Goal: Find contact information: Find contact information

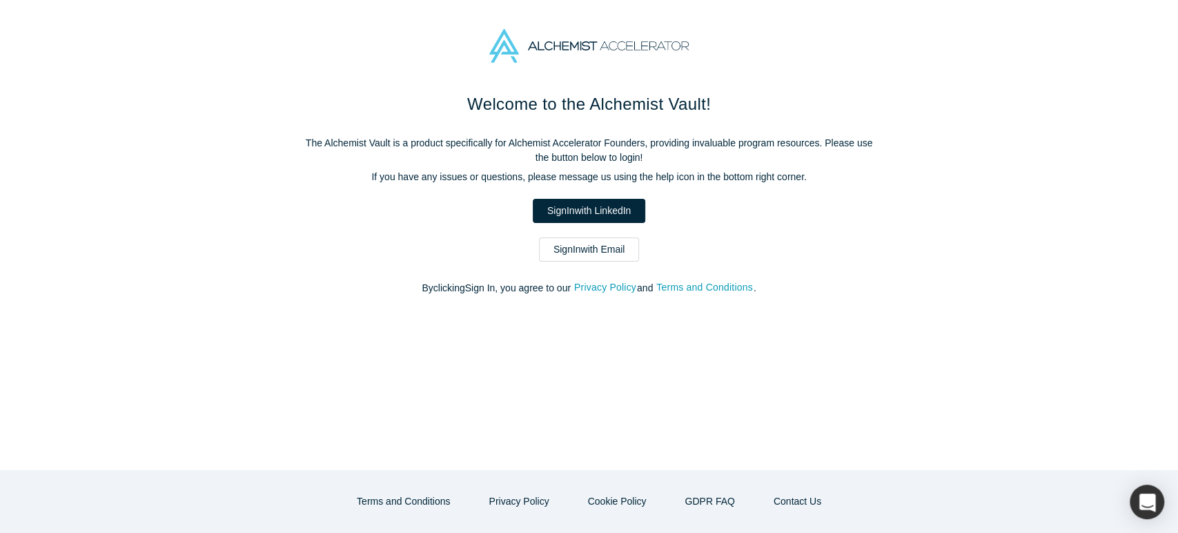
click at [1116, 64] on div at bounding box center [589, 46] width 1178 height 92
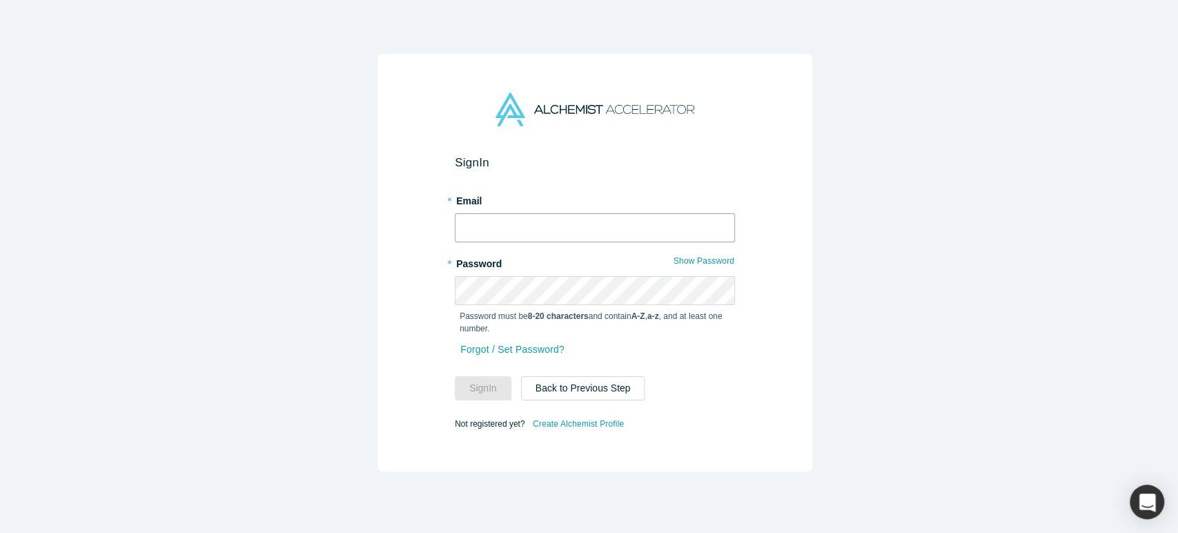
type input "[EMAIL_ADDRESS][DOMAIN_NAME]"
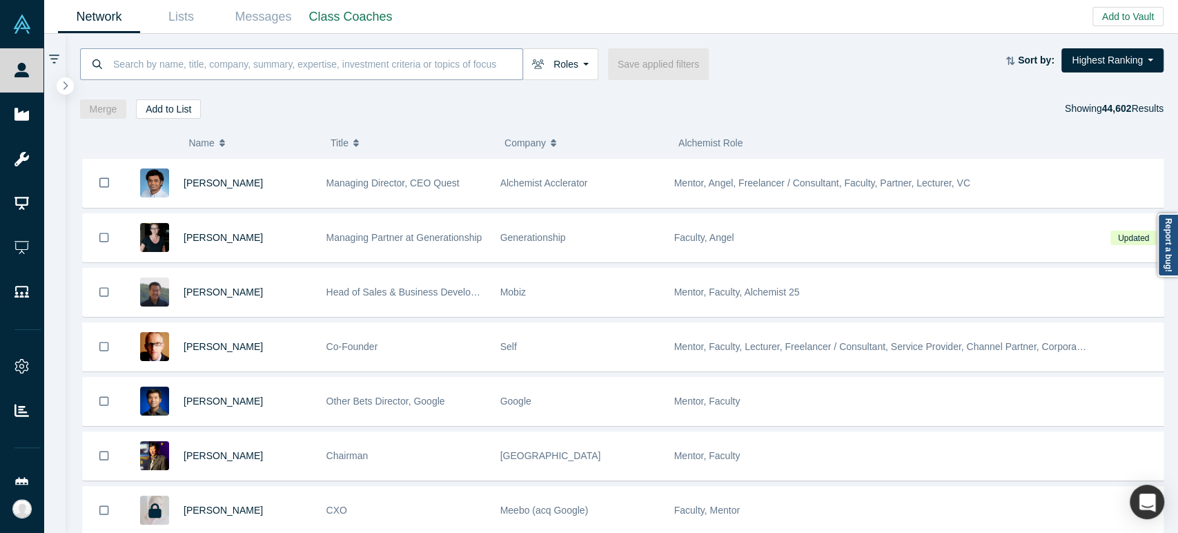
click at [479, 68] on input at bounding box center [317, 64] width 411 height 32
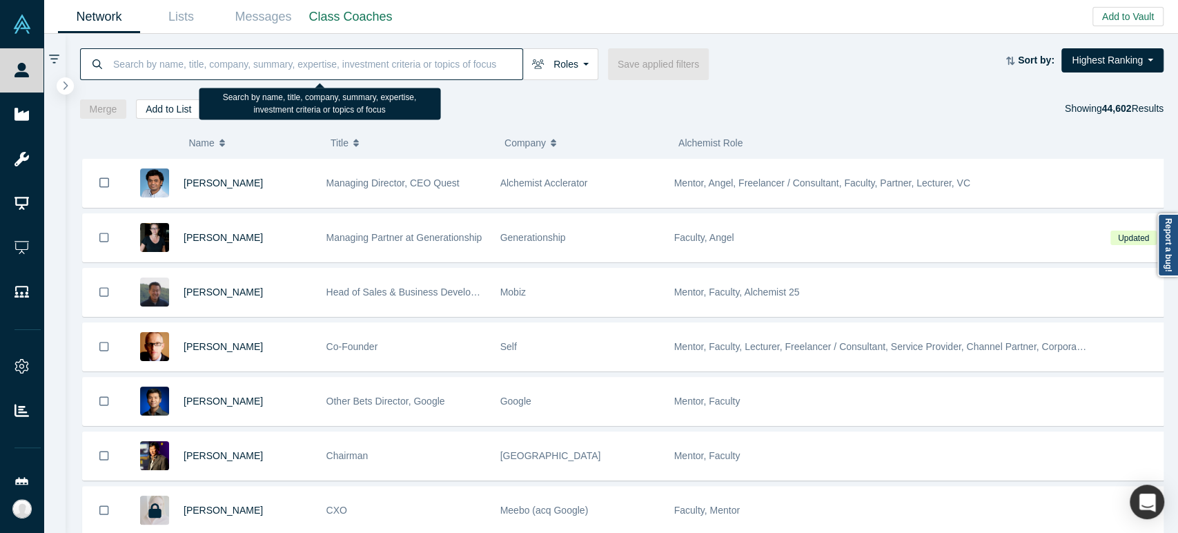
paste input "Olumide Ashade"
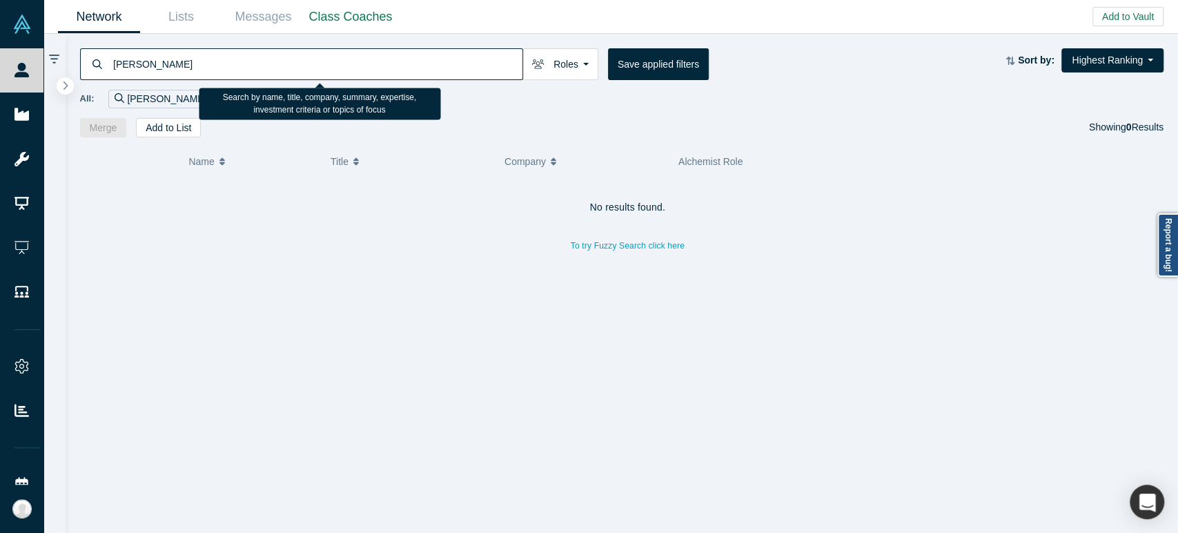
click at [451, 68] on input "Olumide Ashade" at bounding box center [317, 64] width 411 height 32
paste input "Daniel Farkas"
click at [484, 66] on input "Daniel Farkas" at bounding box center [317, 64] width 411 height 32
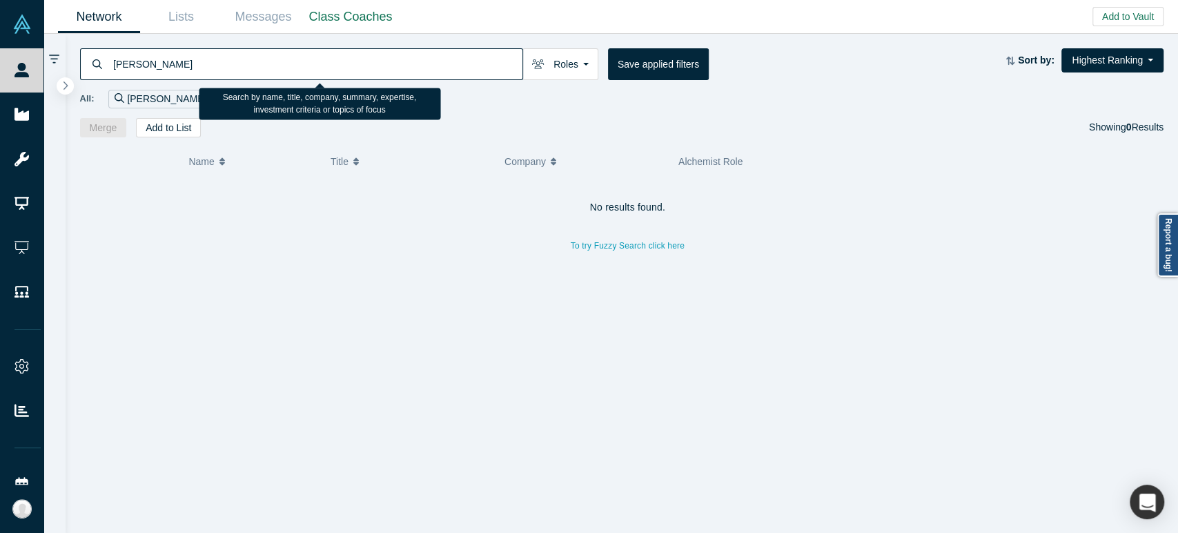
click at [484, 66] on input "Daniel Farkas" at bounding box center [317, 64] width 411 height 32
paste input "le Vivo"
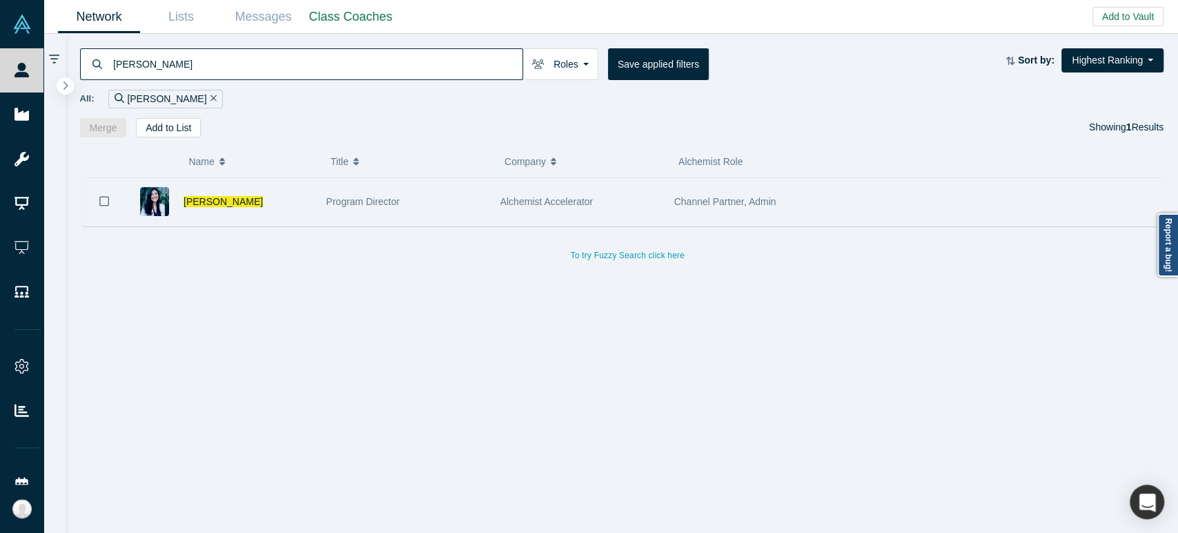
click at [283, 195] on div "Danielle Vivo" at bounding box center [248, 202] width 128 height 48
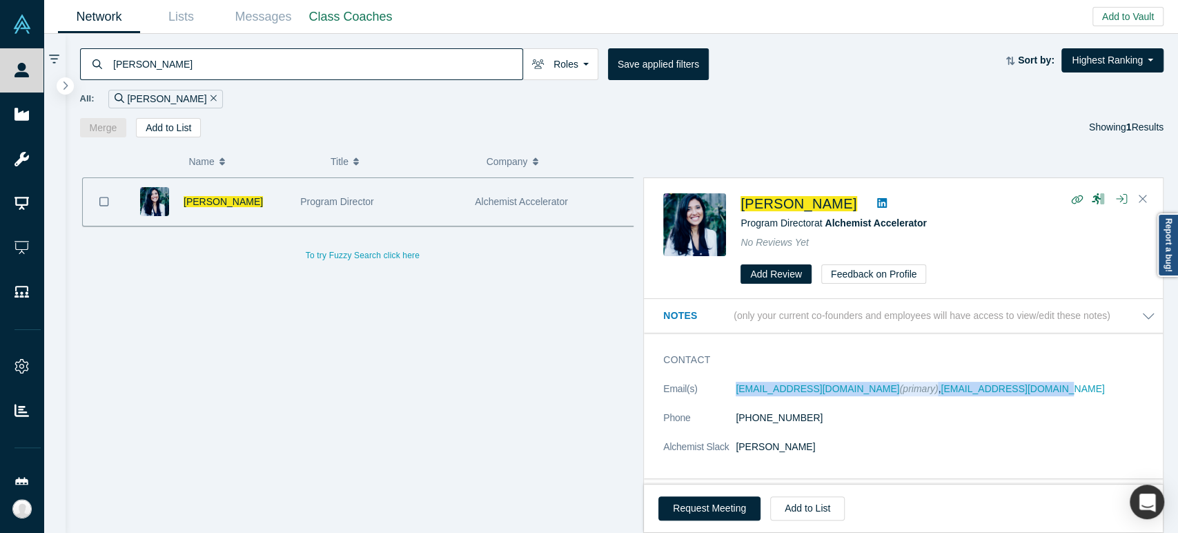
drag, startPoint x: 731, startPoint y: 392, endPoint x: 1038, endPoint y: 391, distance: 307.1
click at [1038, 391] on dl "Email(s) dvivo@alchemistaccelerator.com (primary) , daniellevivo1@gmail.com Pho…" at bounding box center [909, 425] width 492 height 87
copy dl "dvivo@alchemistaccelerator.com (primary) , daniellevivo1@gmail.com"
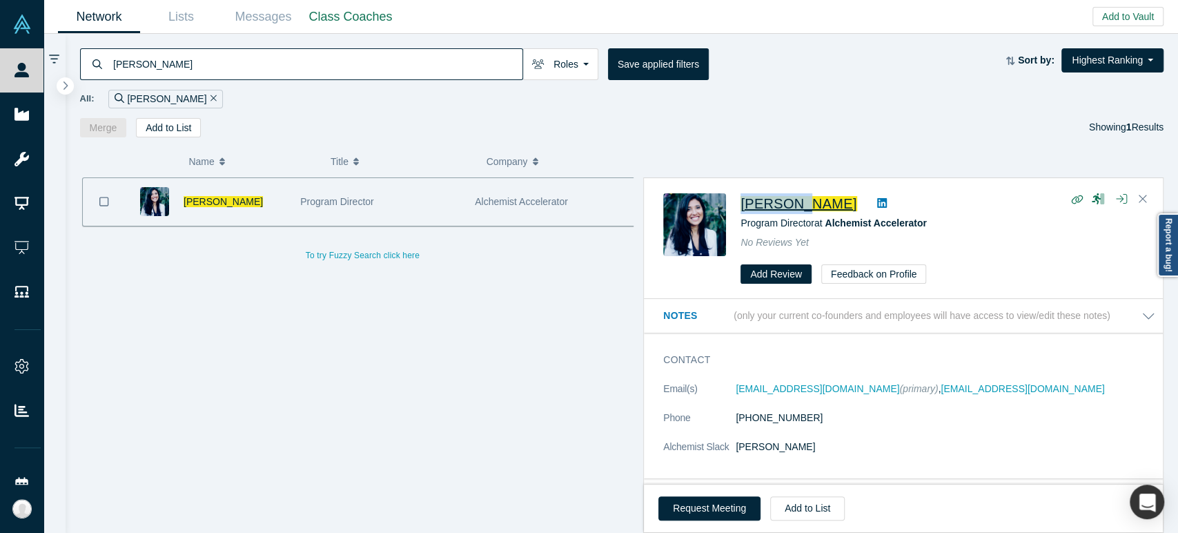
drag, startPoint x: 739, startPoint y: 209, endPoint x: 794, endPoint y: 210, distance: 54.5
click at [794, 210] on div "Danielle Vivo Program Director at Alchemist Accelerator No Reviews Yet Add Revi…" at bounding box center [905, 238] width 485 height 91
copy span "Danielle"
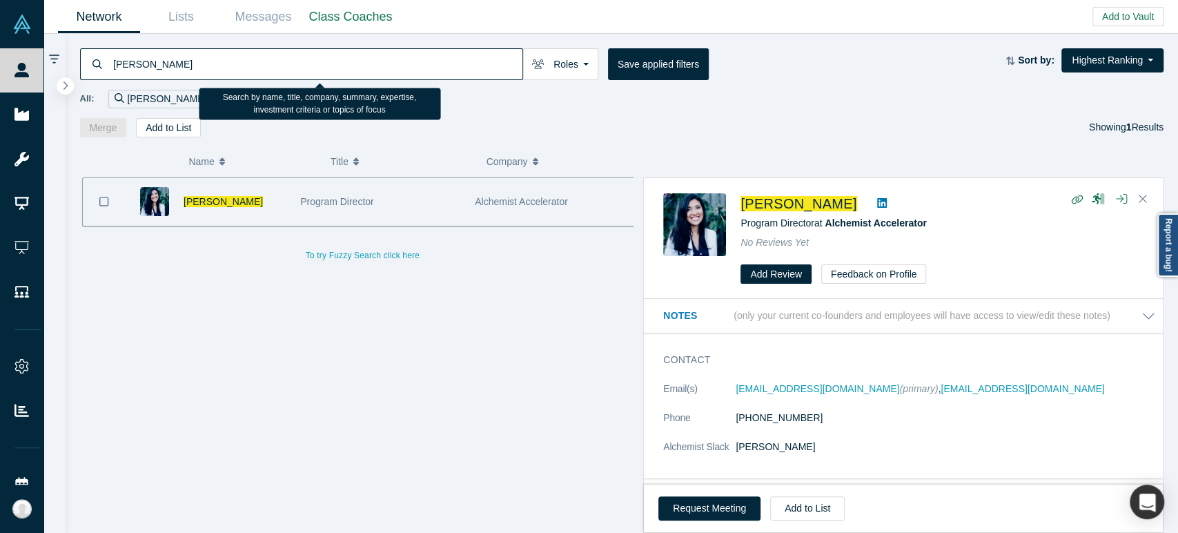
click at [264, 61] on input "Danielle Vivo" at bounding box center [317, 64] width 411 height 32
paste input "nss45@cornell.edu"
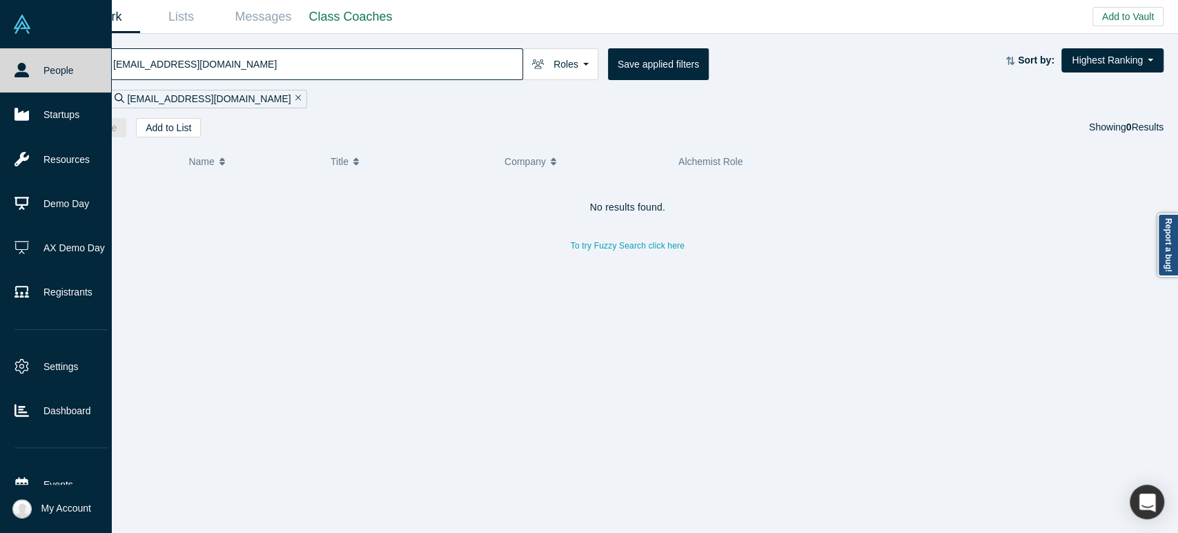
drag, startPoint x: 405, startPoint y: 59, endPoint x: 8, endPoint y: 39, distance: 397.3
click at [8, 39] on div "People Startups Resources Demo Day AX Demo Day Registrants Settings Dashboard E…" at bounding box center [589, 266] width 1178 height 533
paste input "Nicole Bell"
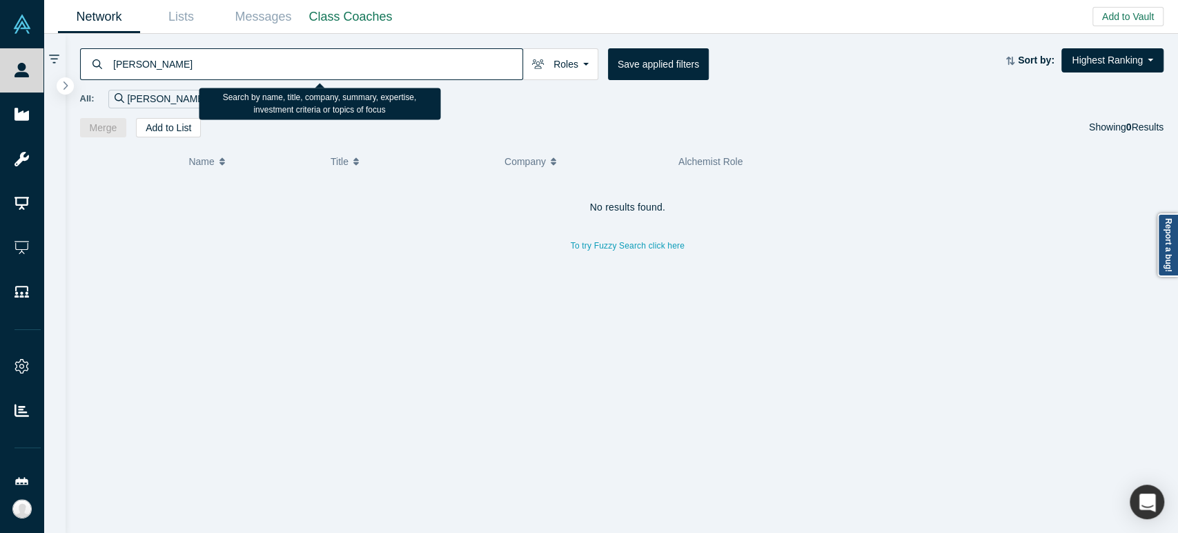
click at [358, 59] on input "Nicole Bell" at bounding box center [317, 64] width 411 height 32
paste input "Ian Bergman"
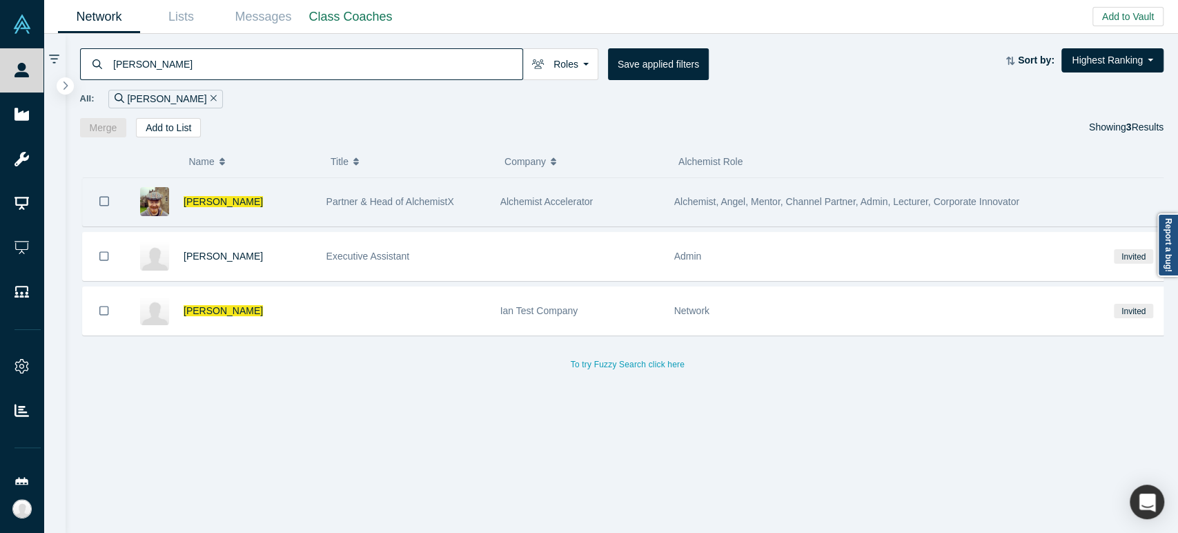
type input "Ian Bergman"
click at [278, 197] on div "Ian Bergman" at bounding box center [248, 202] width 128 height 48
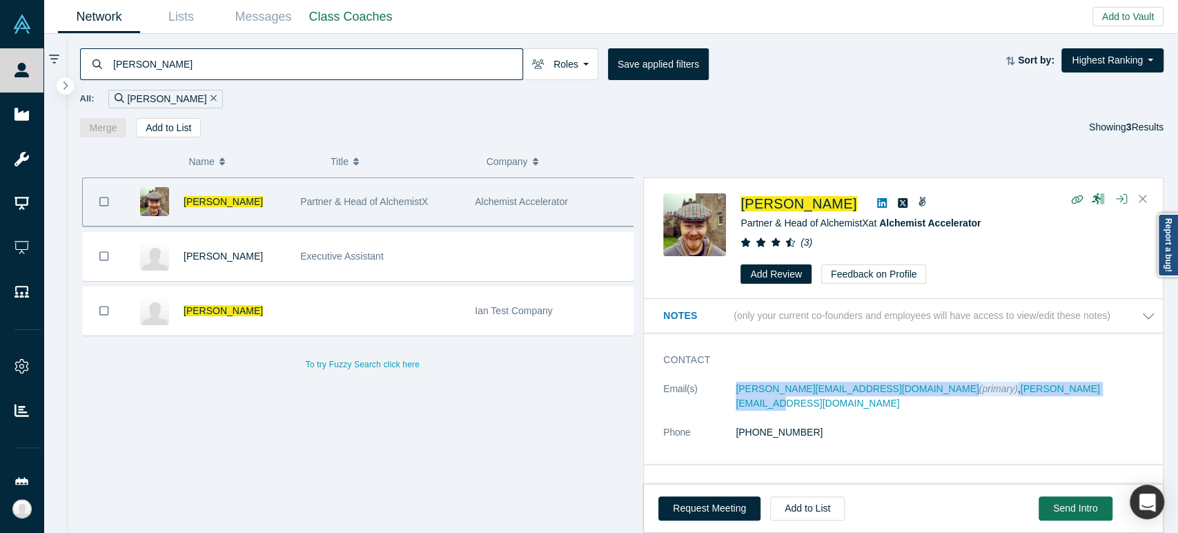
drag, startPoint x: 733, startPoint y: 392, endPoint x: 1037, endPoint y: 385, distance: 304.4
click at [1037, 385] on dl "Email(s) ian@alchemistaccelerator.com (primary) , ianbergman@hotmail.com Phone …" at bounding box center [909, 418] width 492 height 72
copy dl "ian@alchemistaccelerator.com (primary) , ianbergman@hotmail.com"
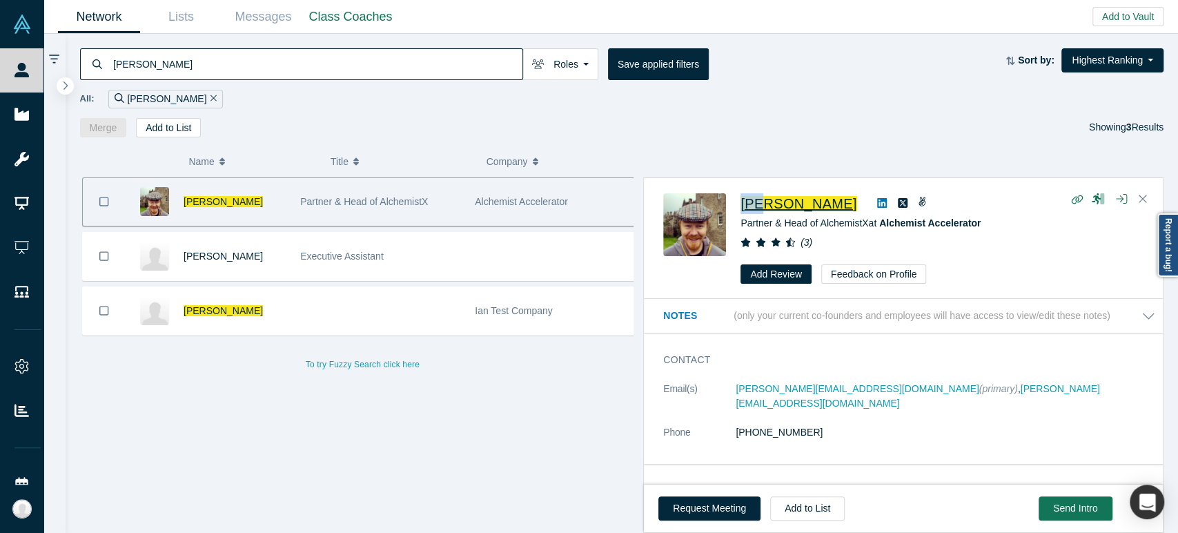
drag, startPoint x: 734, startPoint y: 209, endPoint x: 756, endPoint y: 208, distance: 22.1
click at [756, 208] on div "Ian Bergman Partner & Head of AlchemistX at Alchemist Accelerator ( 3 ) Add Rev…" at bounding box center [905, 238] width 485 height 91
copy span "Ian"
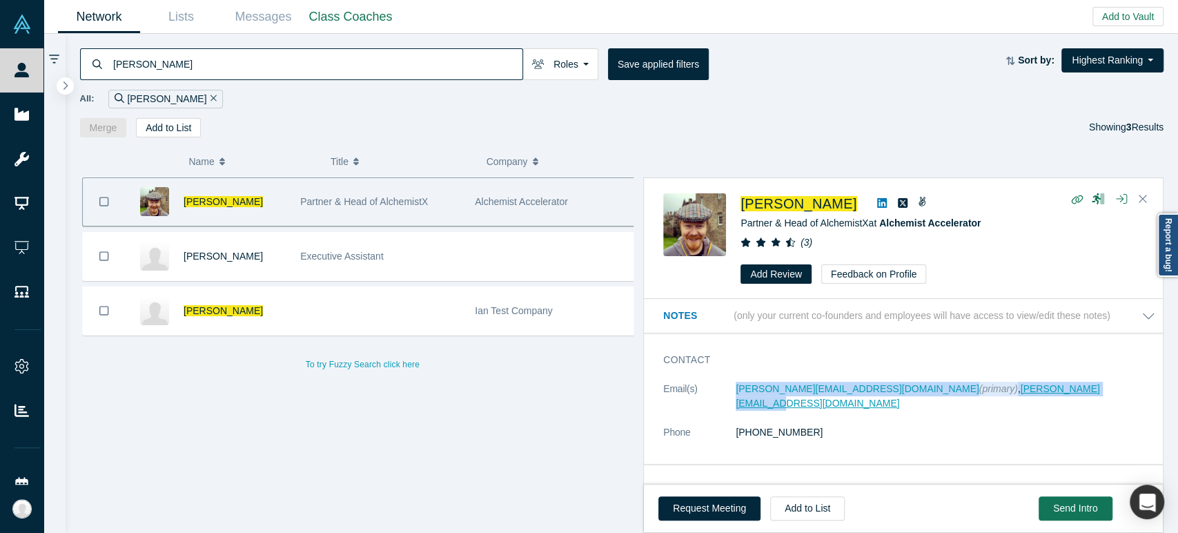
drag, startPoint x: 731, startPoint y: 396, endPoint x: 1023, endPoint y: 391, distance: 292.0
click at [1023, 391] on dl "Email(s) ian@alchemistaccelerator.com (primary) , ianbergman@hotmail.com Phone …" at bounding box center [909, 418] width 492 height 72
copy dl "ian@alchemistaccelerator.com (primary) , ianbergman@hotmail.com"
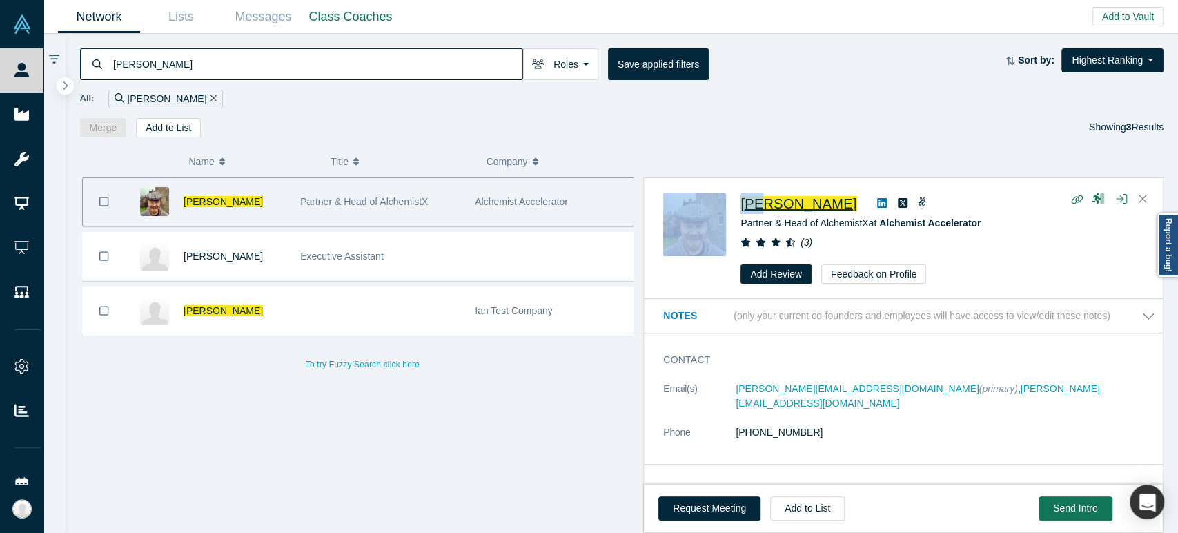
drag, startPoint x: 731, startPoint y: 206, endPoint x: 758, endPoint y: 206, distance: 26.9
click at [758, 206] on div "Ian Bergman Partner & Head of AlchemistX at Alchemist Accelerator ( 3 ) Add Rev…" at bounding box center [905, 238] width 485 height 91
copy div "Ian"
